Goal: Transaction & Acquisition: Purchase product/service

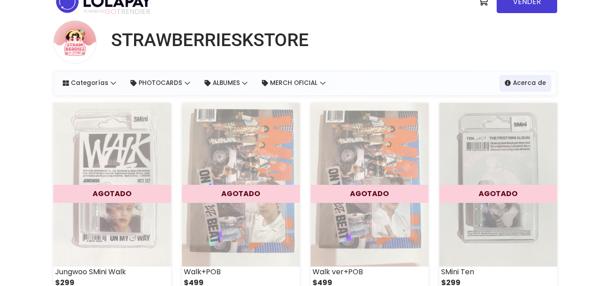
scroll to position [18, 0]
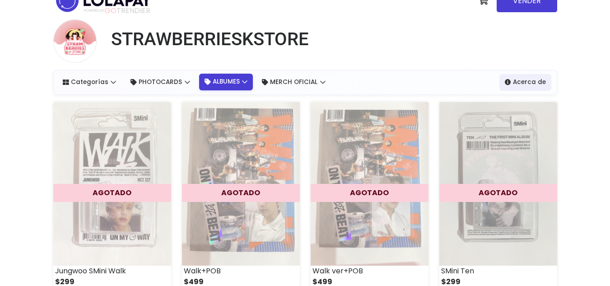
click at [239, 90] on link "ALBUMES" at bounding box center [226, 82] width 54 height 16
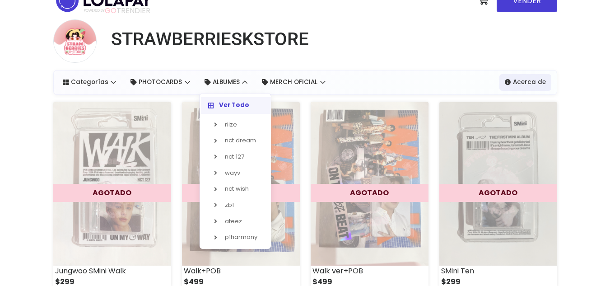
click at [246, 109] on strong "Ver Todo" at bounding box center [234, 105] width 30 height 9
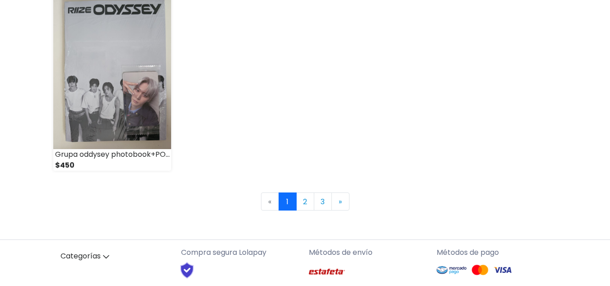
scroll to position [1335, 0]
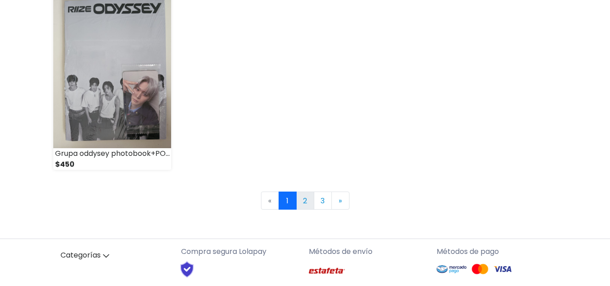
click at [300, 204] on link "2" at bounding box center [305, 200] width 18 height 18
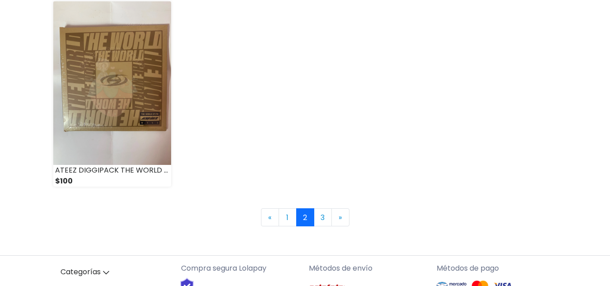
scroll to position [1317, 0]
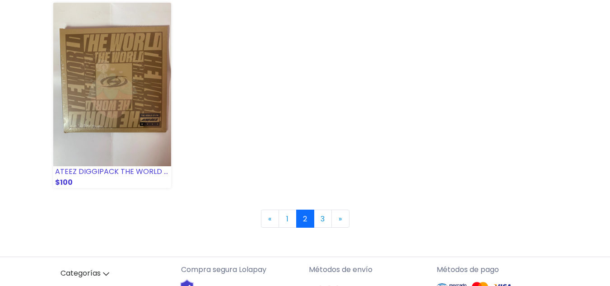
click at [102, 85] on img at bounding box center [112, 84] width 118 height 163
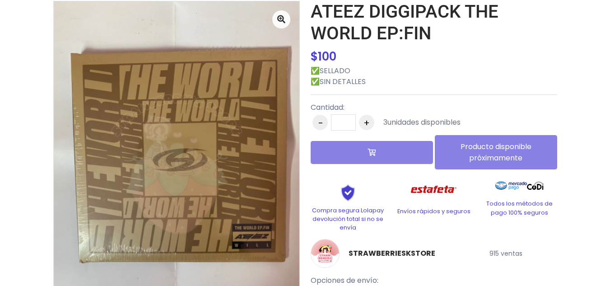
scroll to position [73, 0]
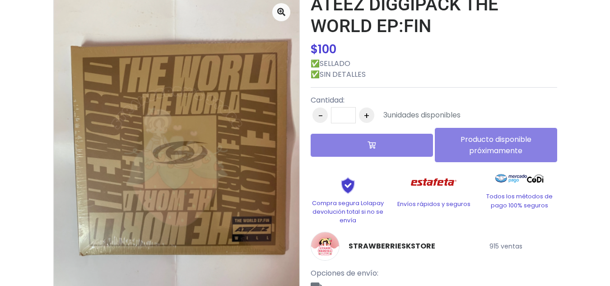
drag, startPoint x: 0, startPoint y: 0, endPoint x: 616, endPoint y: 89, distance: 622.2
click at [609, 89] on html "POWERED BY GO TRENDIER" at bounding box center [305, 198] width 610 height 542
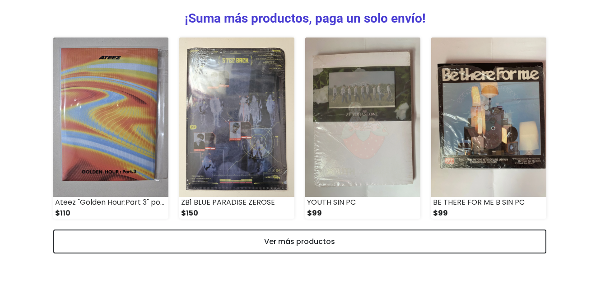
scroll to position [437, 0]
click at [254, 132] on img at bounding box center [236, 117] width 115 height 160
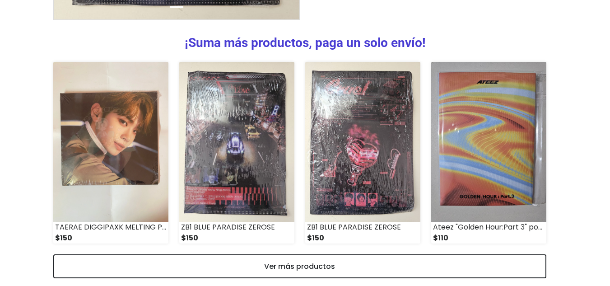
scroll to position [374, 0]
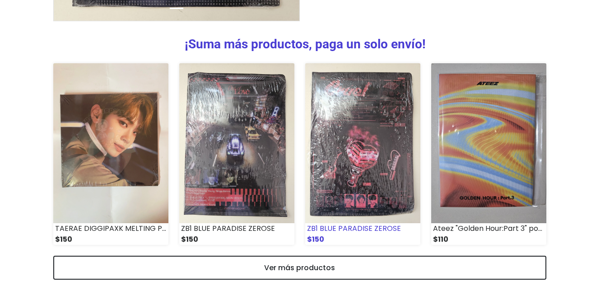
click at [382, 194] on img at bounding box center [362, 143] width 115 height 160
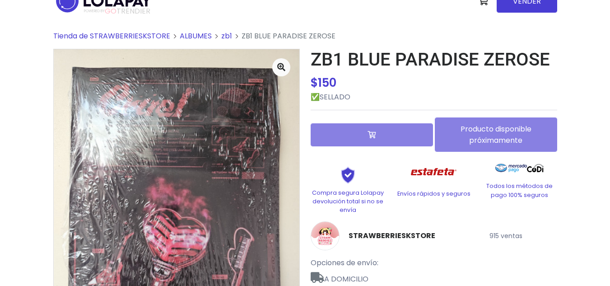
scroll to position [9, 0]
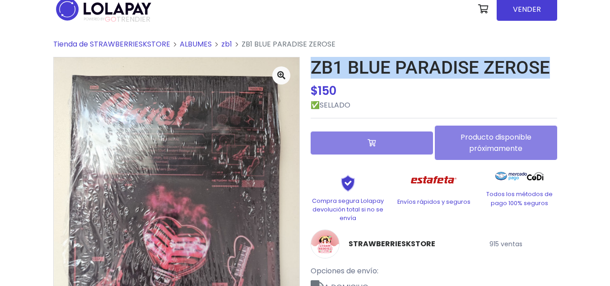
drag, startPoint x: 393, startPoint y: 92, endPoint x: 311, endPoint y: 75, distance: 82.9
click at [311, 75] on h1 "ZB1 BLUE PARADISE ZEROSE" at bounding box center [433, 68] width 246 height 22
copy h1 "ZB1 BLUE PARADISE ZEROSE"
